Goal: Task Accomplishment & Management: Manage account settings

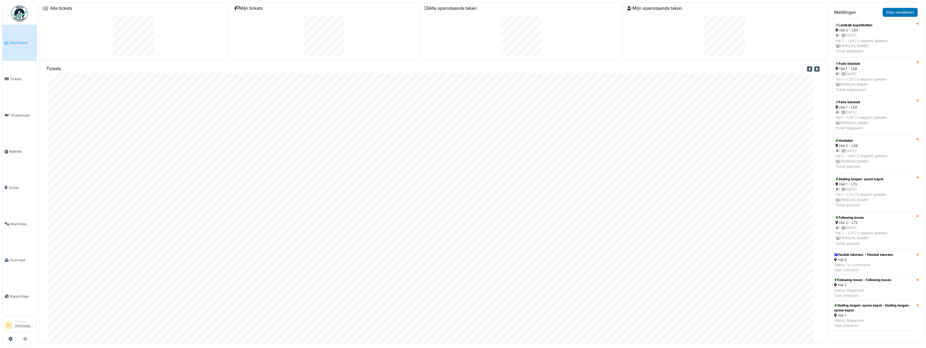
click at [22, 42] on span "Dashboard" at bounding box center [21, 42] width 25 height 5
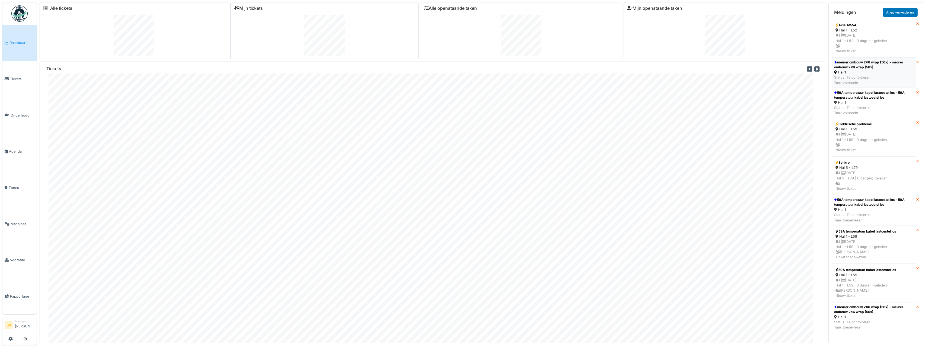
click at [880, 72] on div "Hal 1" at bounding box center [875, 72] width 80 height 5
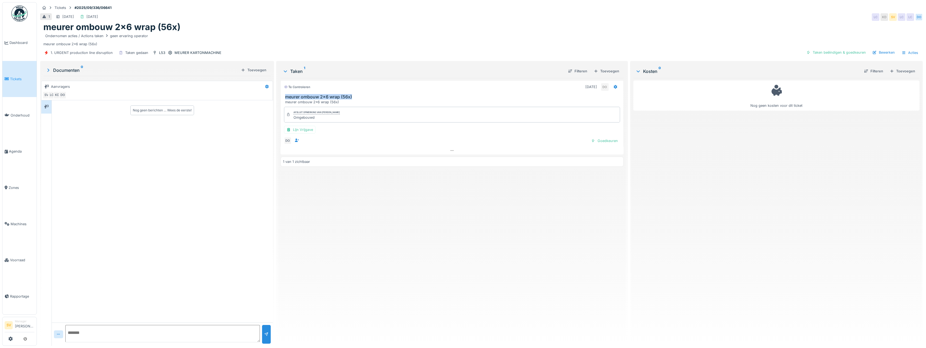
drag, startPoint x: 284, startPoint y: 96, endPoint x: 353, endPoint y: 97, distance: 68.3
click at [353, 97] on h3 "meurer ombouw 2x6 wrap (56x)" at bounding box center [453, 96] width 336 height 5
copy h3 "meurer ombouw 2x6 wrap (56x)"
click at [850, 49] on div "Taken beëindigen & goedkeuren" at bounding box center [836, 52] width 64 height 7
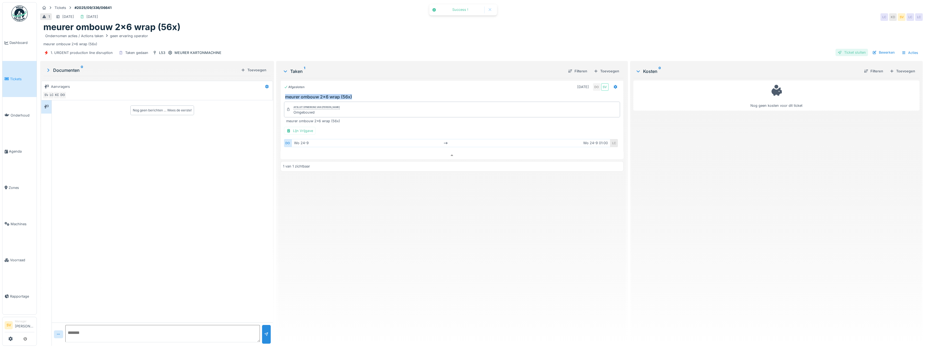
click at [854, 50] on div "Ticket sluiten" at bounding box center [852, 52] width 33 height 7
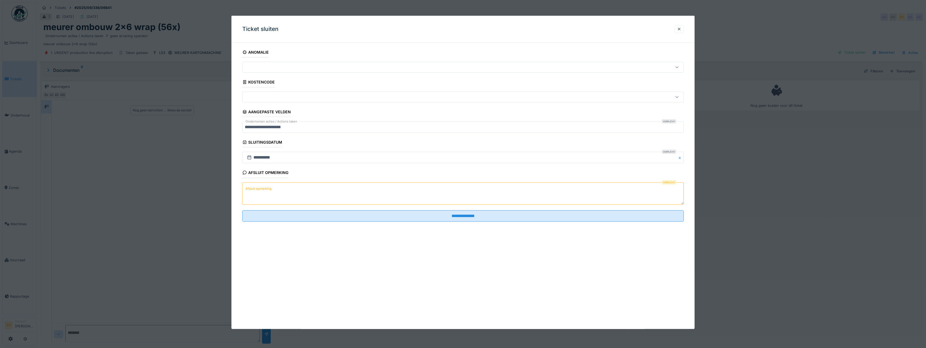
click at [314, 197] on textarea "Afsluit opmerking" at bounding box center [463, 193] width 442 height 22
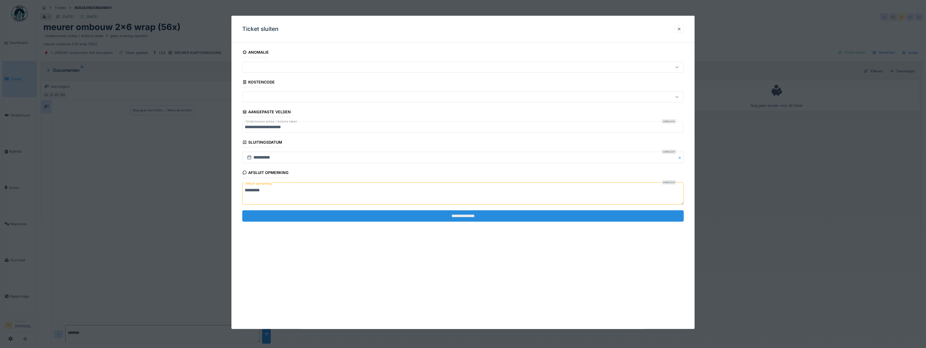
type textarea "*********"
click at [453, 216] on input "**********" at bounding box center [463, 215] width 442 height 11
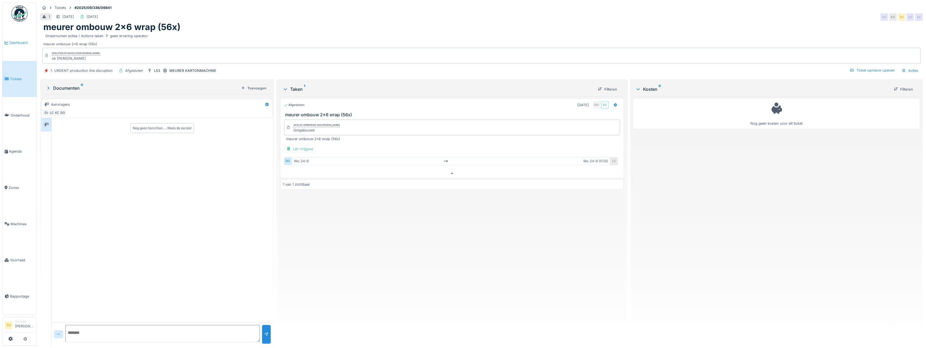
click at [11, 41] on span "Dashboard" at bounding box center [21, 42] width 25 height 5
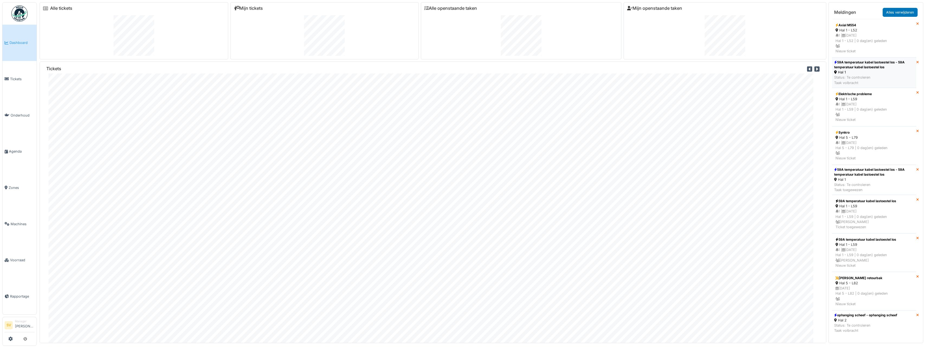
click at [875, 81] on div "Status: Te controleren Taak volbracht" at bounding box center [875, 80] width 80 height 10
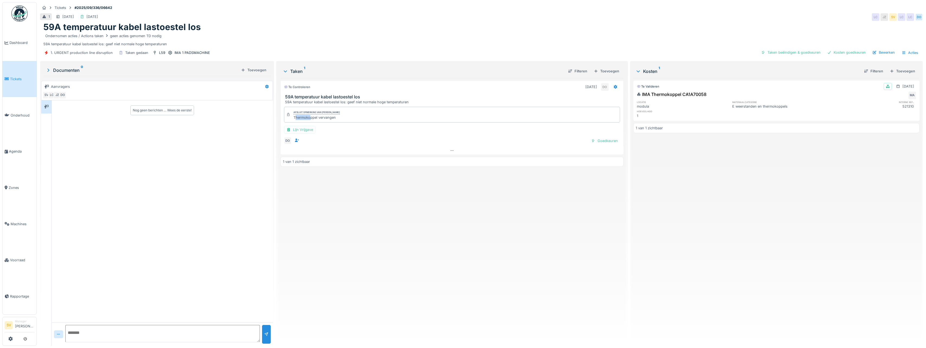
drag, startPoint x: 294, startPoint y: 117, endPoint x: 309, endPoint y: 119, distance: 14.8
click at [309, 119] on div "Thermokoppel vervangen" at bounding box center [317, 117] width 46 height 5
drag, startPoint x: 309, startPoint y: 119, endPoint x: 293, endPoint y: 120, distance: 15.5
click at [293, 120] on div "Afsluit opmerking van [PERSON_NAME] Thermokoppel vervangen" at bounding box center [452, 115] width 336 height 16
drag, startPoint x: 292, startPoint y: 117, endPoint x: 336, endPoint y: 121, distance: 44.1
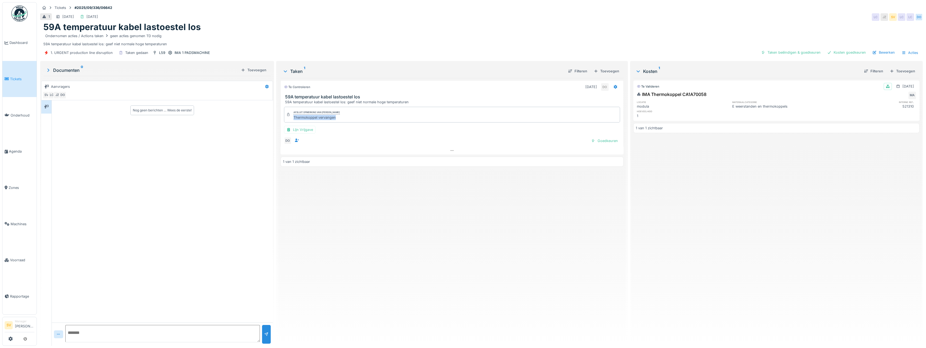
click at [336, 121] on div "Afsluit opmerking van [PERSON_NAME] Thermokoppel vervangen" at bounding box center [452, 115] width 336 height 16
copy div "Thermokoppel vervangen"
click at [806, 53] on div "Taken beëindigen & goedkeuren" at bounding box center [791, 52] width 64 height 7
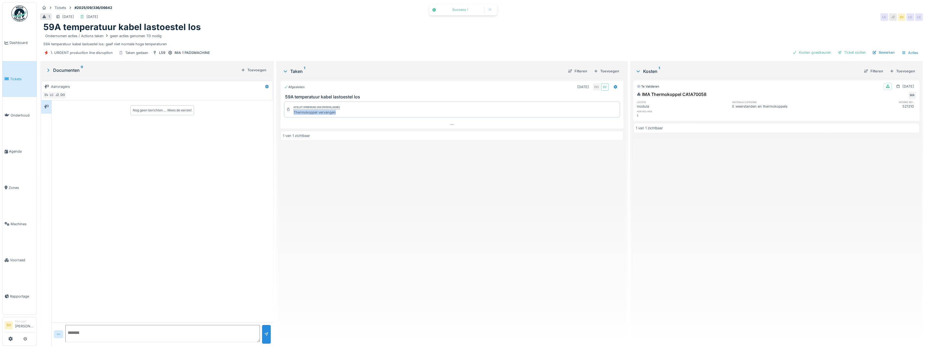
click at [806, 53] on div "Kosten goedkeuren" at bounding box center [812, 52] width 43 height 7
click at [843, 52] on div "Ticket sluiten" at bounding box center [852, 52] width 33 height 7
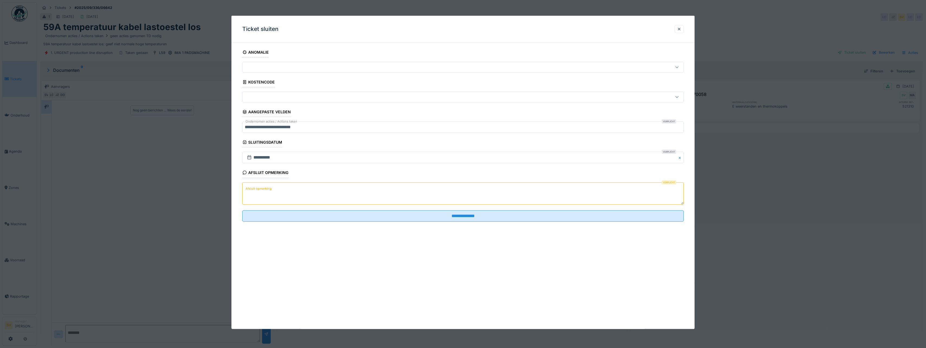
click at [276, 189] on textarea "Afsluit opmerking" at bounding box center [463, 193] width 442 height 22
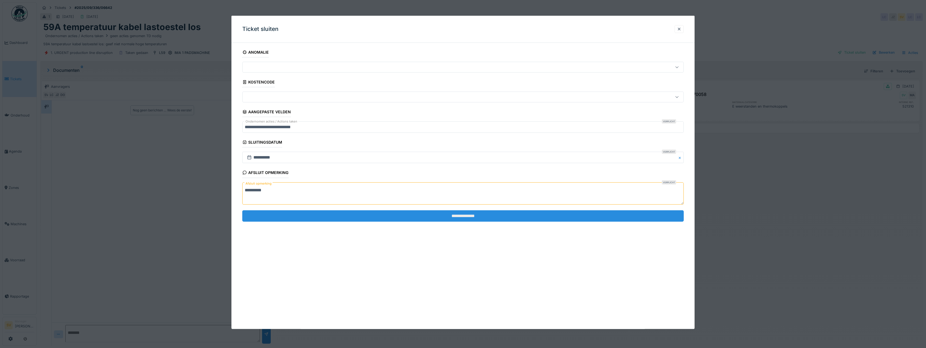
type textarea "*********"
click at [465, 215] on input "**********" at bounding box center [463, 215] width 442 height 11
